Goal: Check status: Check status

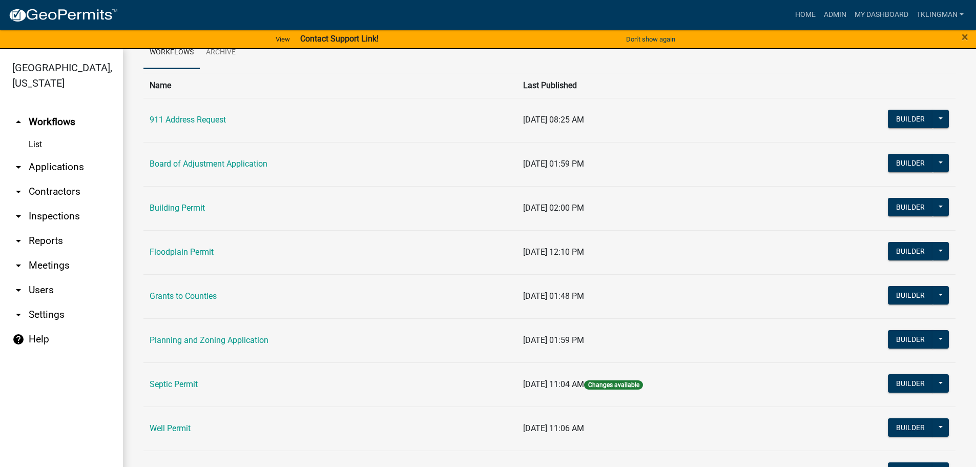
scroll to position [99, 0]
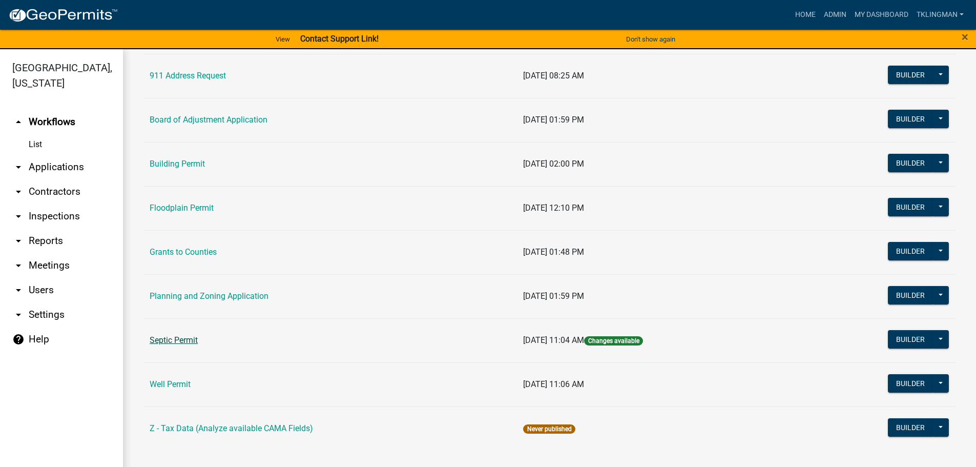
click at [188, 340] on link "Septic Permit" at bounding box center [174, 340] width 48 height 10
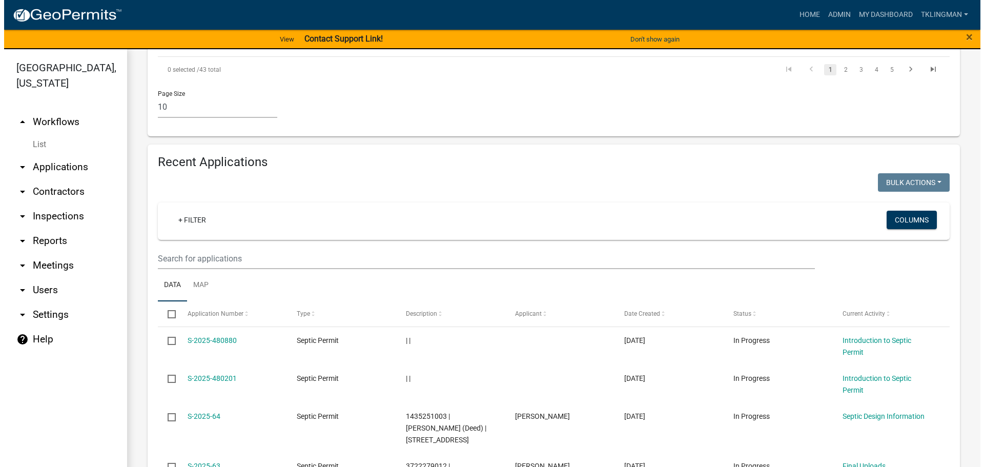
scroll to position [974, 0]
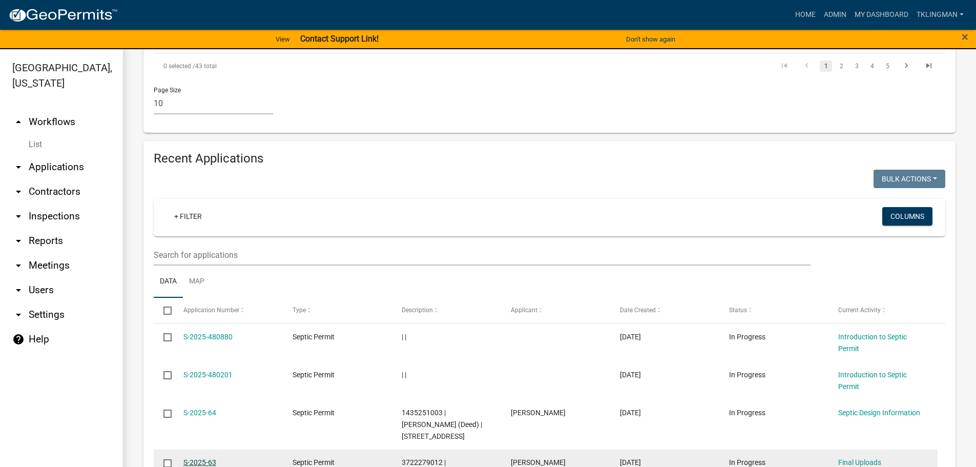
click at [208, 458] on link "S-2025-63" at bounding box center [199, 462] width 33 height 8
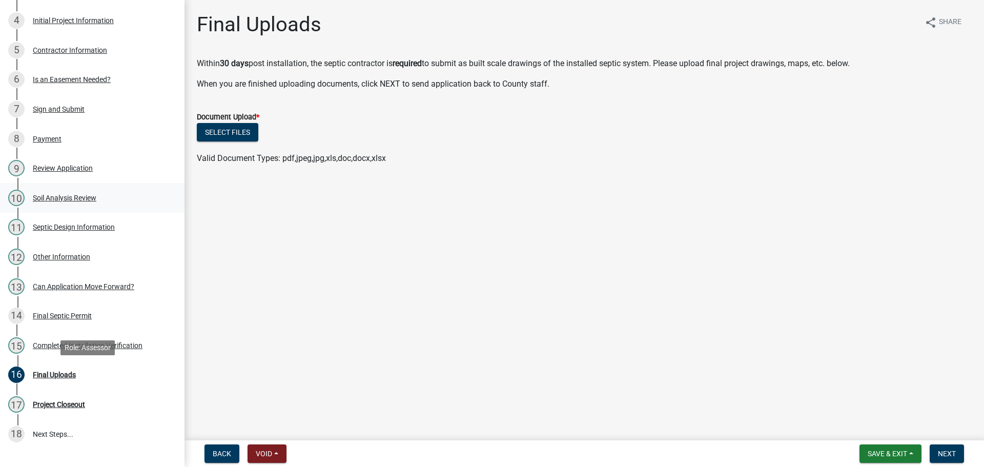
scroll to position [256, 0]
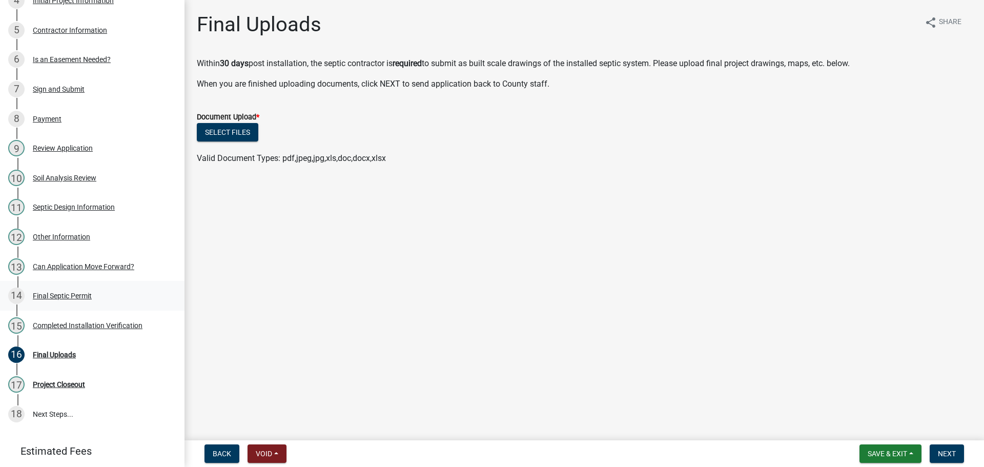
click at [72, 292] on div "Final Septic Permit" at bounding box center [62, 295] width 59 height 7
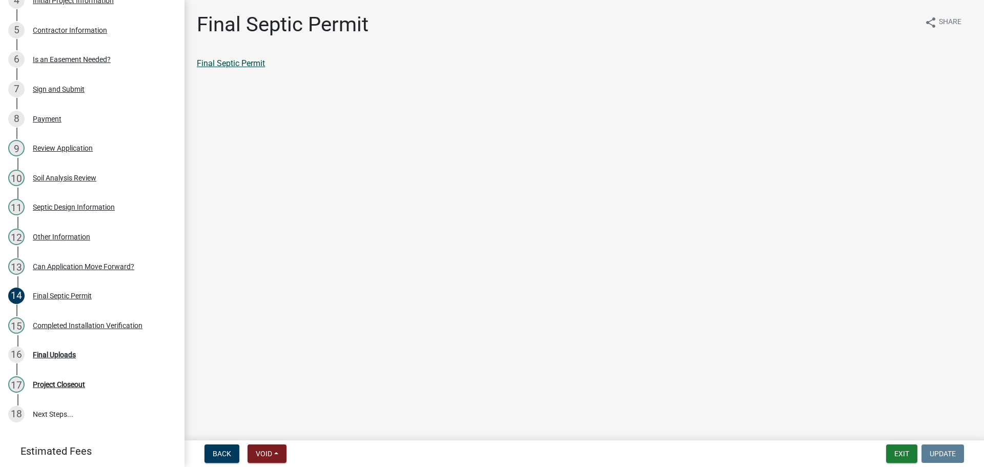
click at [243, 63] on link "Final Septic Permit" at bounding box center [231, 63] width 68 height 10
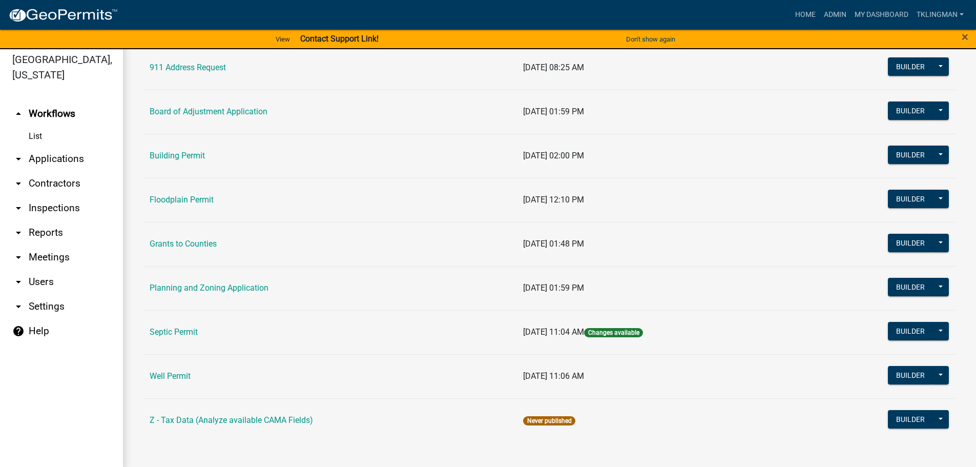
scroll to position [12, 0]
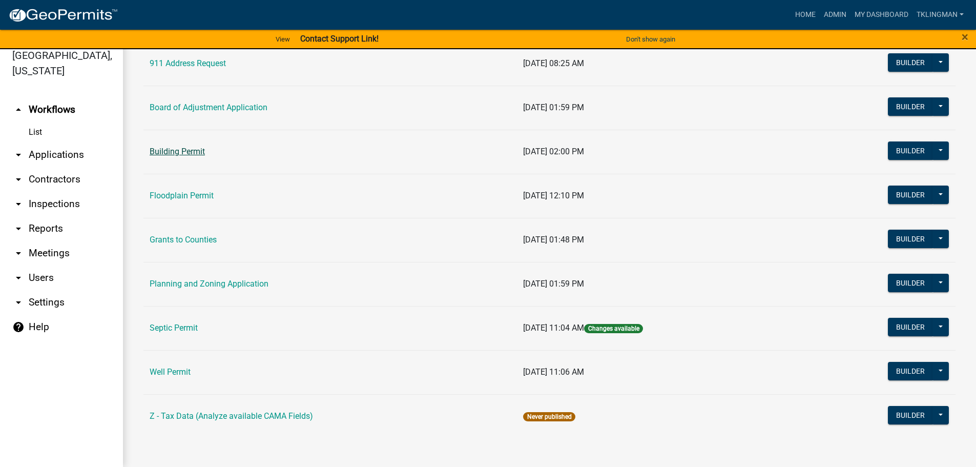
click at [186, 155] on link "Building Permit" at bounding box center [177, 152] width 55 height 10
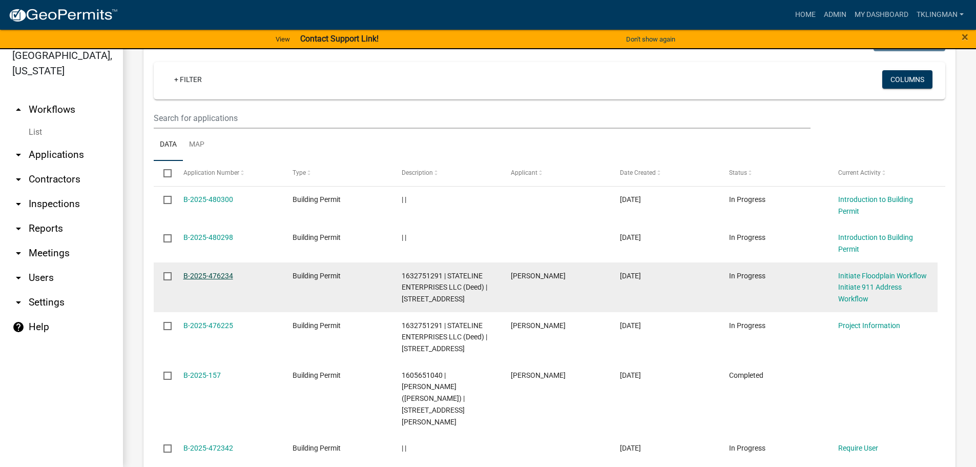
scroll to position [410, 0]
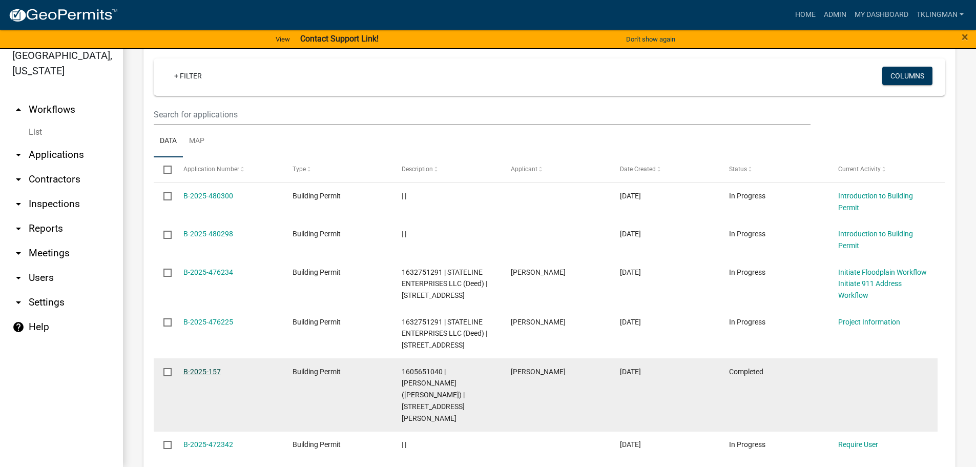
click at [207, 372] on link "B-2025-157" at bounding box center [201, 371] width 37 height 8
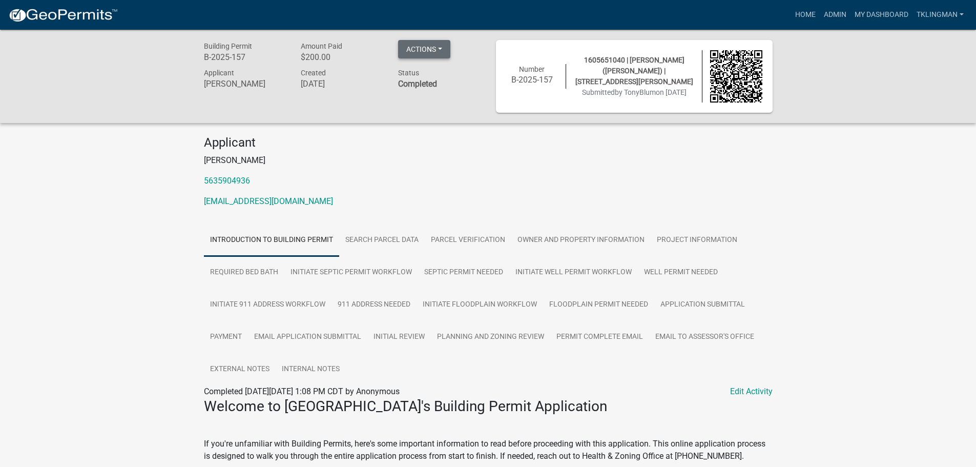
click at [423, 50] on button "Actions" at bounding box center [424, 49] width 52 height 18
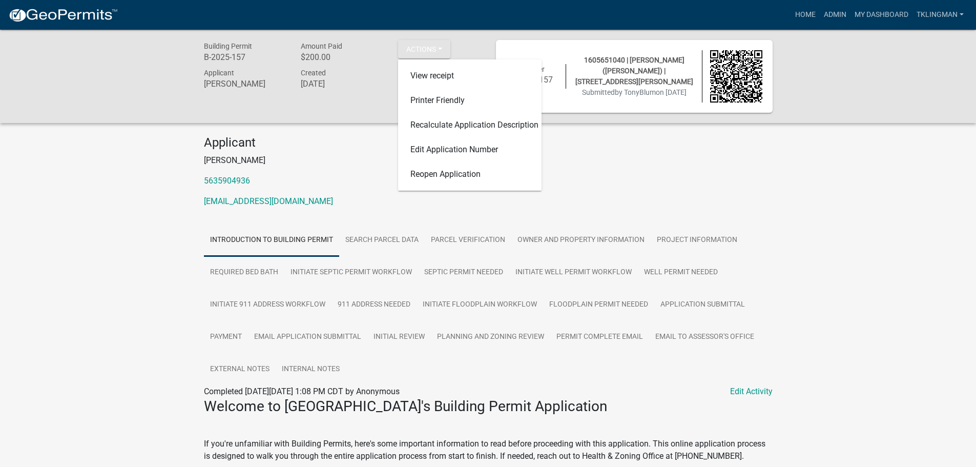
click at [356, 195] on p "[EMAIL_ADDRESS][DOMAIN_NAME]" at bounding box center [488, 201] width 569 height 12
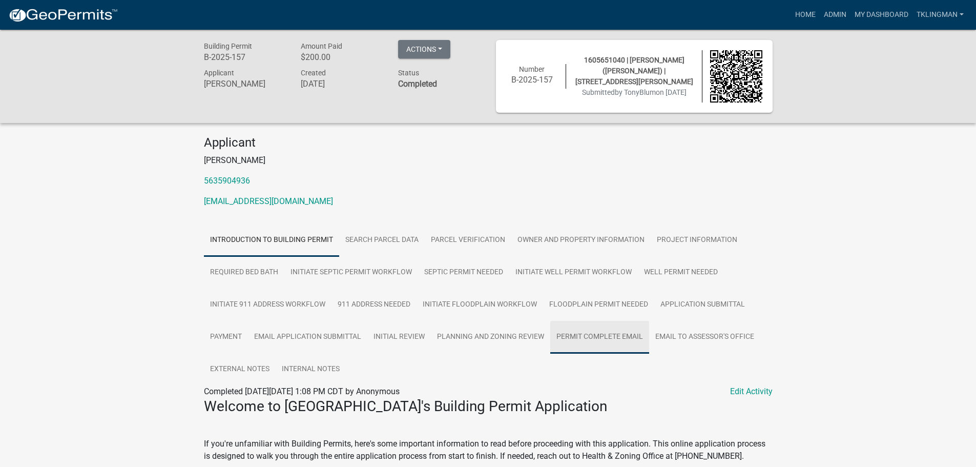
click at [575, 334] on link "Permit Complete Email" at bounding box center [599, 337] width 99 height 33
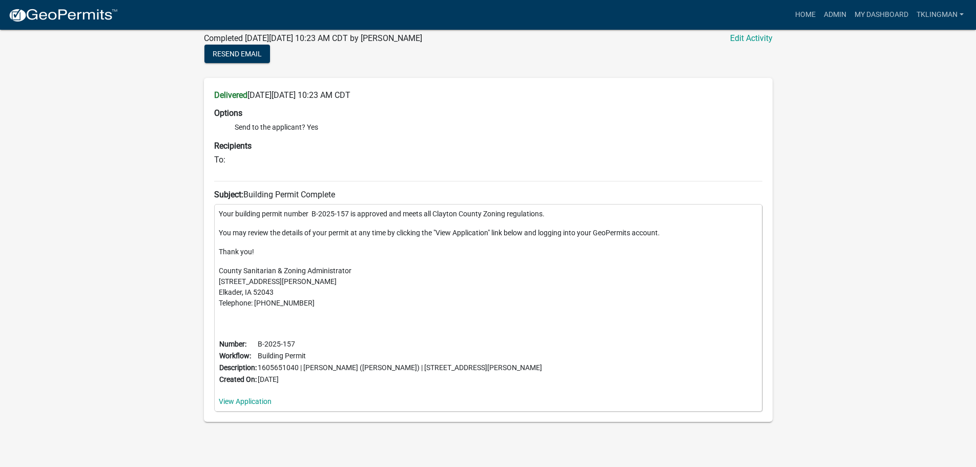
scroll to position [363, 0]
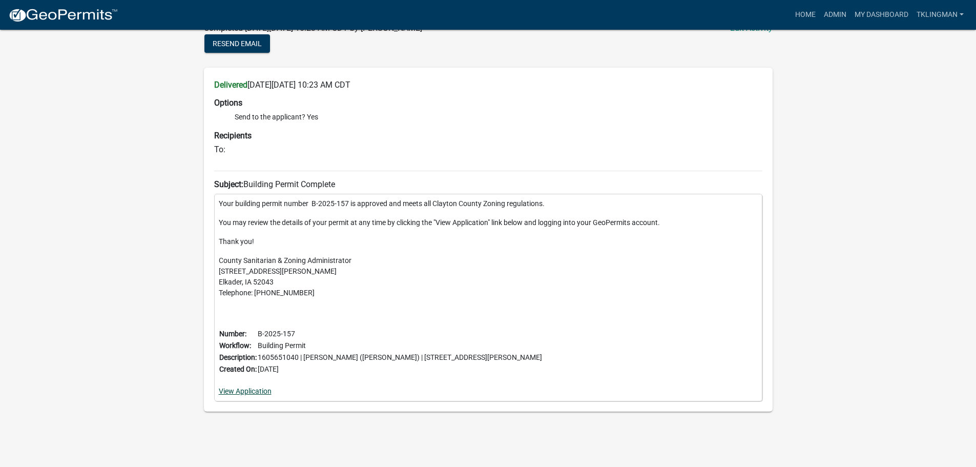
click at [241, 393] on link "View Application" at bounding box center [245, 391] width 53 height 8
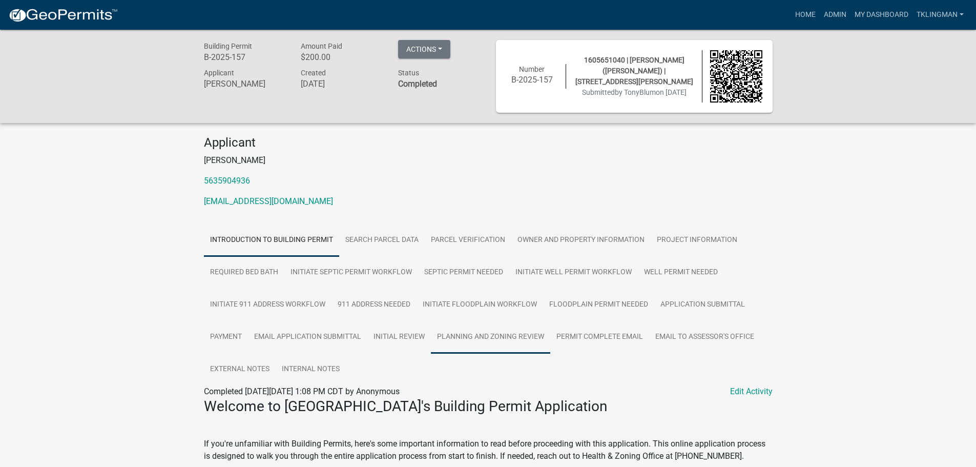
click at [538, 337] on link "Planning and Zoning Review" at bounding box center [490, 337] width 119 height 33
